Goal: Answer question/provide support

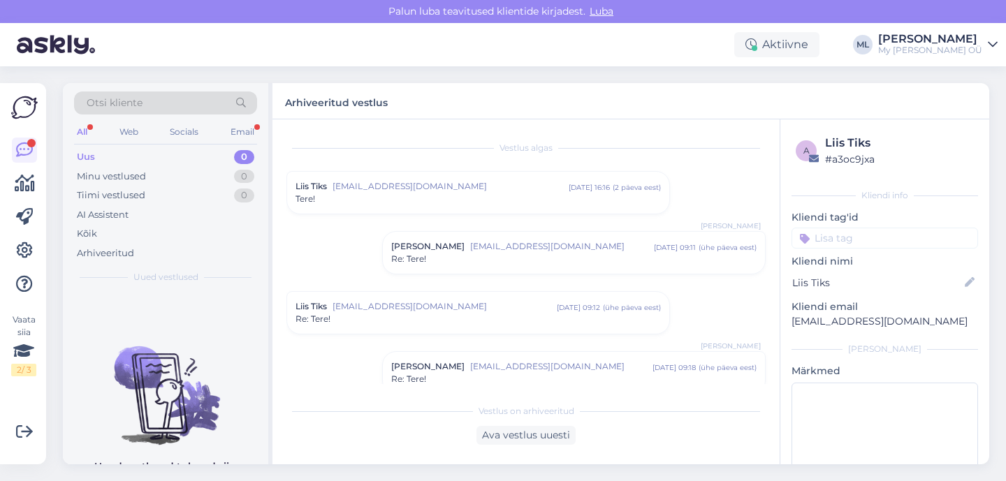
scroll to position [638, 0]
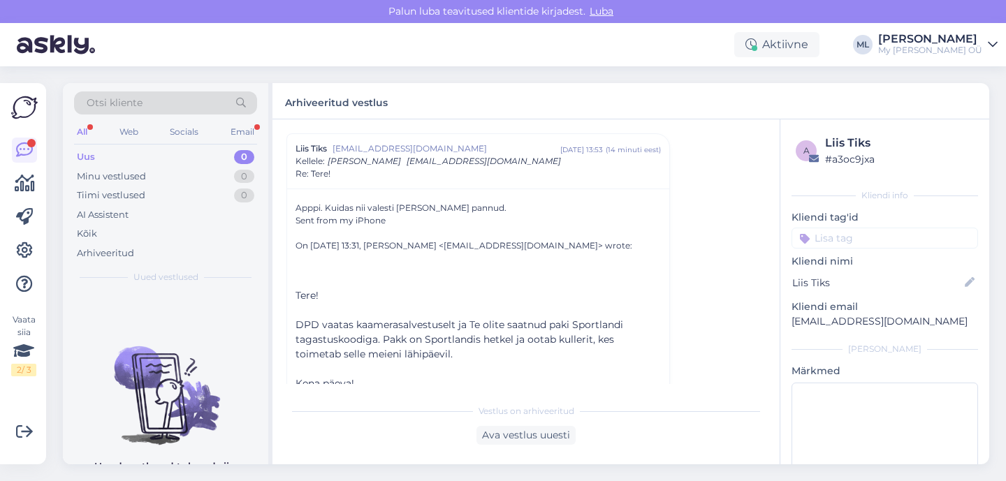
click at [231, 158] on div "Uus 0" at bounding box center [165, 157] width 183 height 20
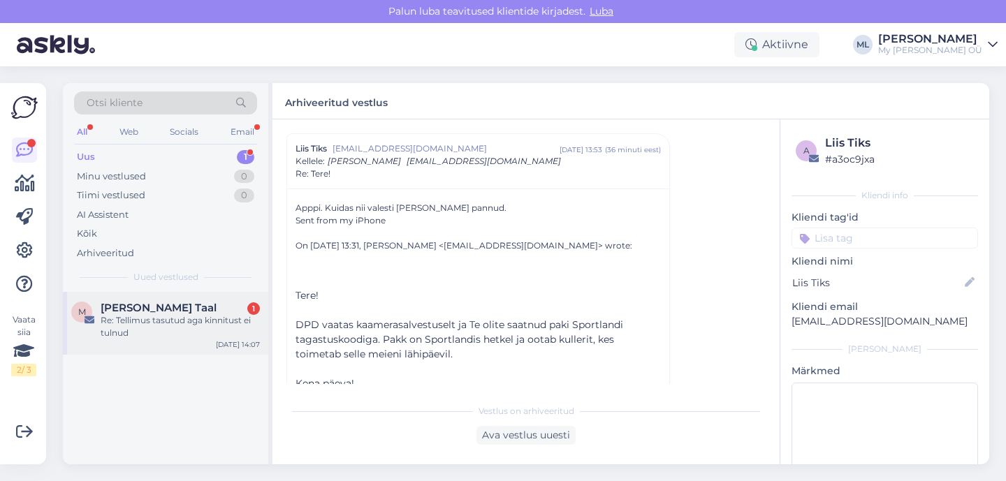
click at [170, 310] on div "[PERSON_NAME] Taal 1" at bounding box center [180, 308] width 159 height 13
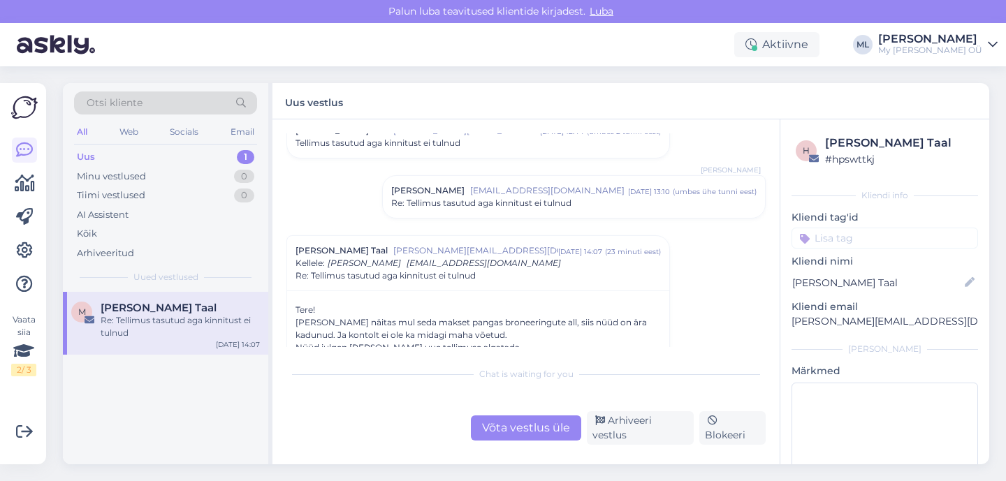
scroll to position [58, 0]
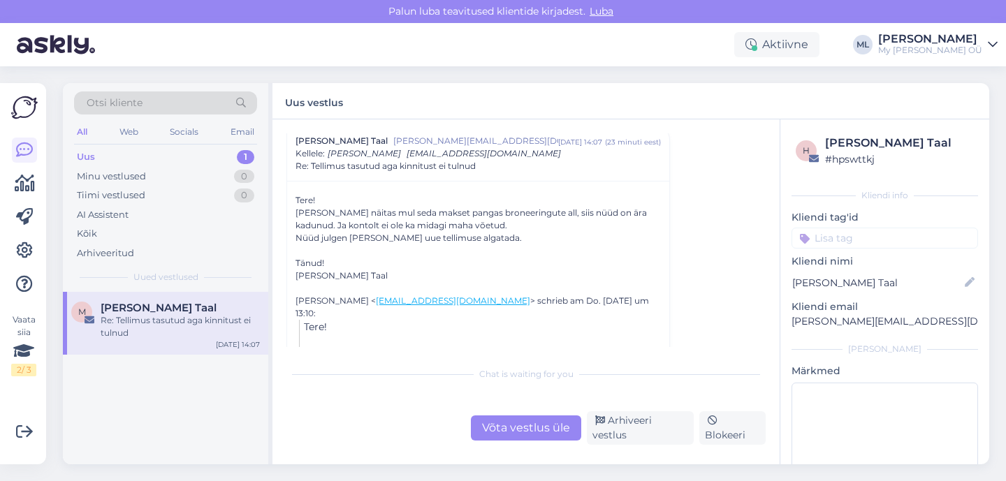
click at [526, 430] on div "Võta vestlus üle" at bounding box center [526, 428] width 110 height 25
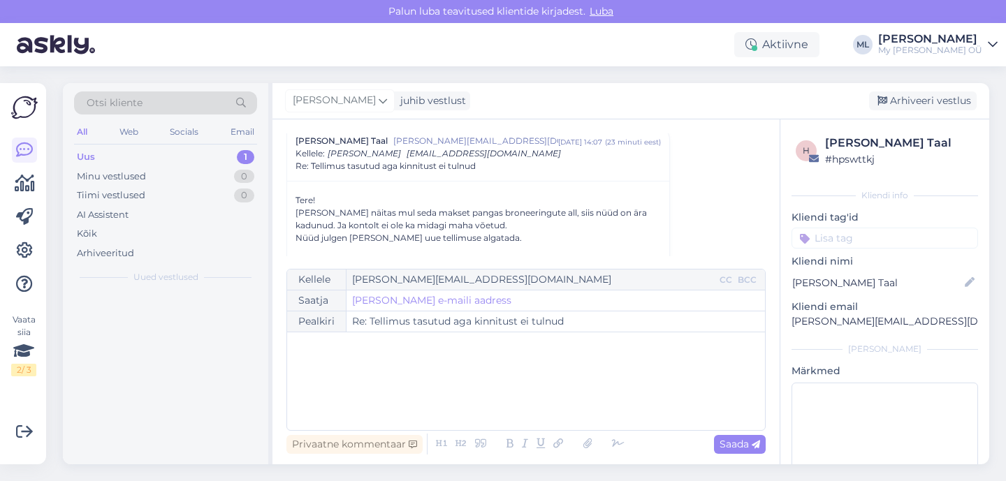
scroll to position [158, 0]
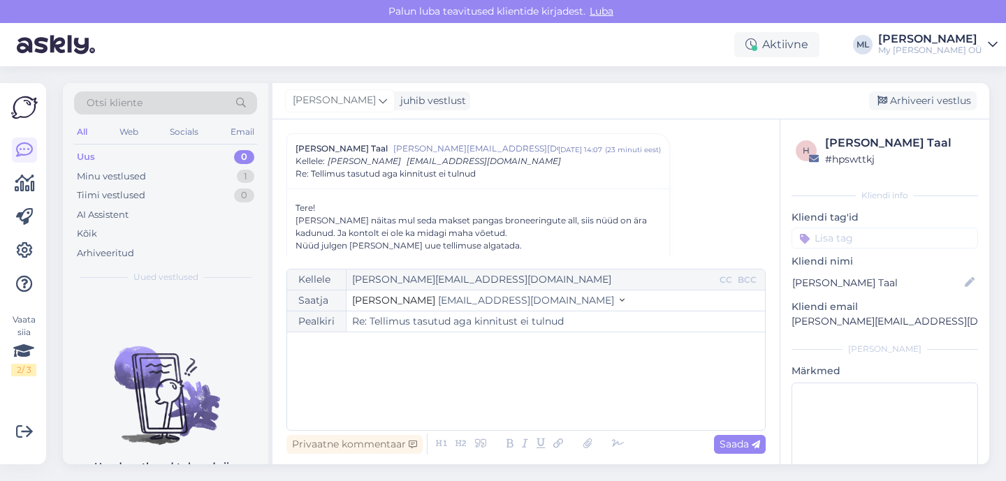
click at [488, 303] on button "Stella [EMAIL_ADDRESS][DOMAIN_NAME]" at bounding box center [488, 300] width 272 height 15
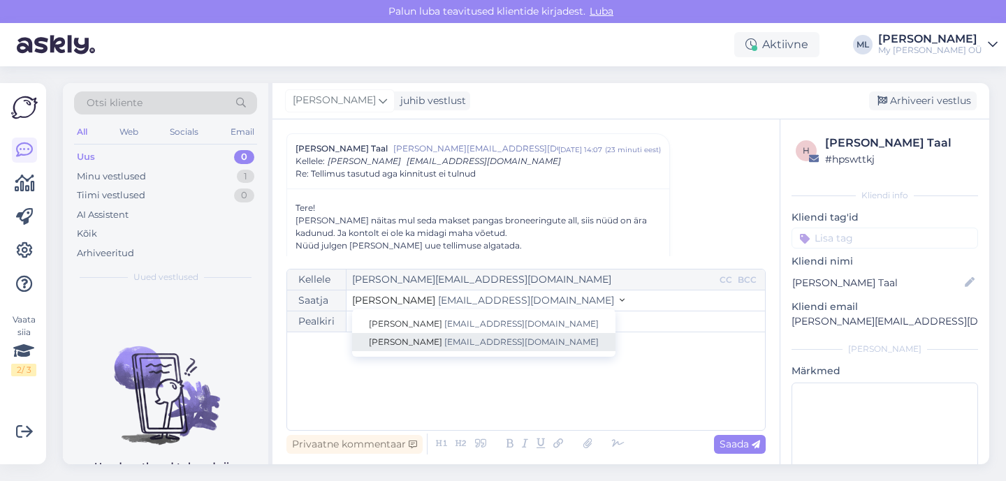
click at [460, 342] on span "[EMAIL_ADDRESS][DOMAIN_NAME]" at bounding box center [521, 342] width 154 height 10
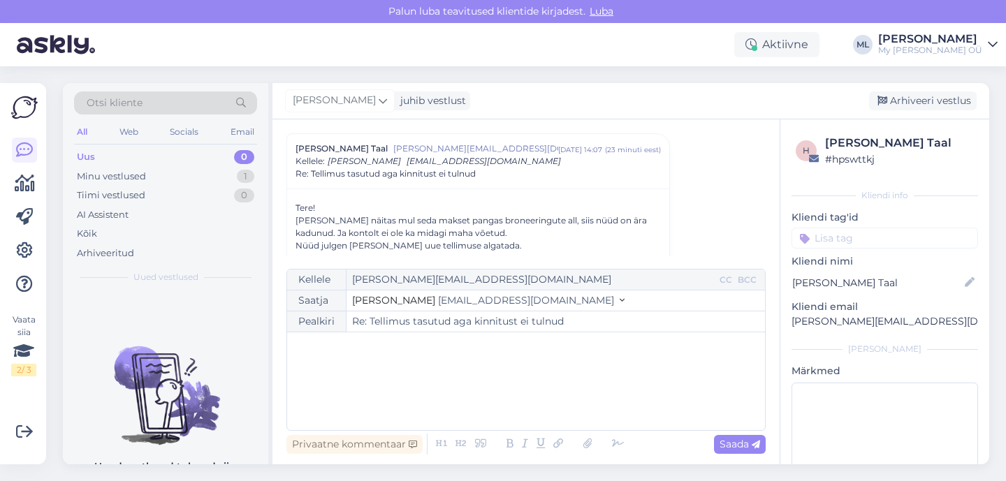
click at [420, 358] on div "﻿" at bounding box center [526, 381] width 464 height 84
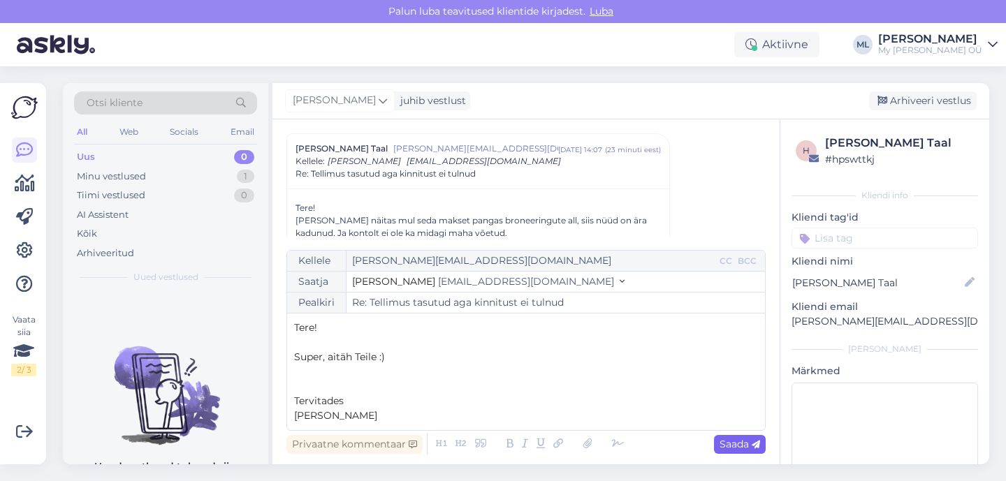
click at [731, 446] on span "Saada" at bounding box center [739, 444] width 41 height 13
type input "Re: Tellimus tasutud aga kinnitust ei tulnud"
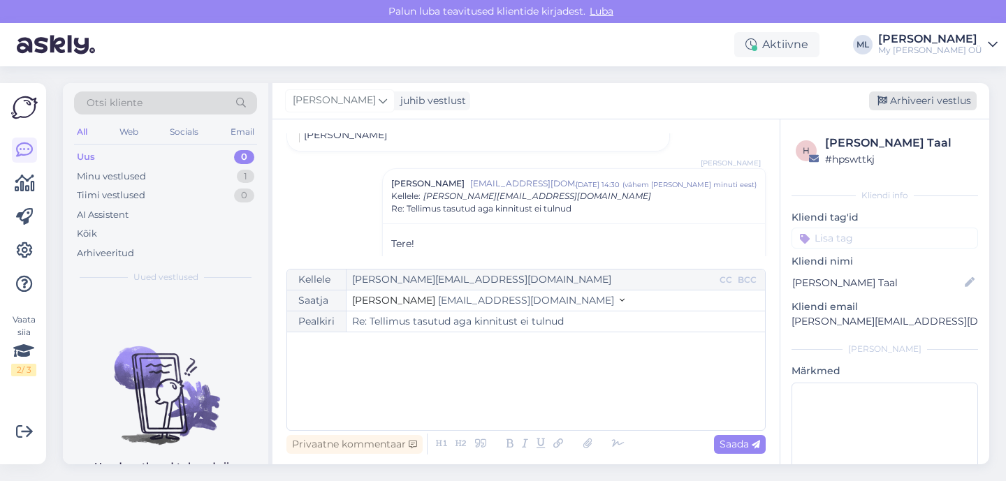
click at [923, 95] on div "Arhiveeri vestlus" at bounding box center [923, 101] width 108 height 19
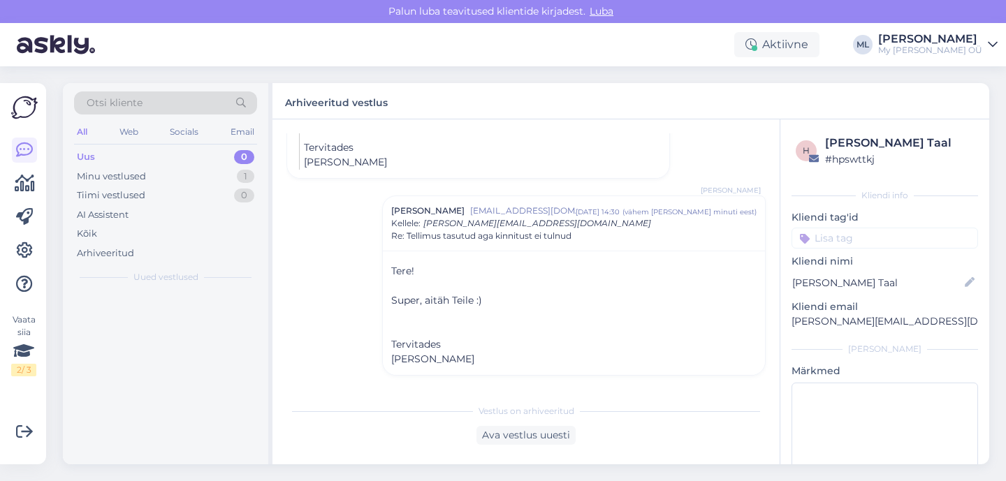
scroll to position [479, 0]
